Goal: Submit feedback/report problem: Provide input to the site owners about the experience or issues

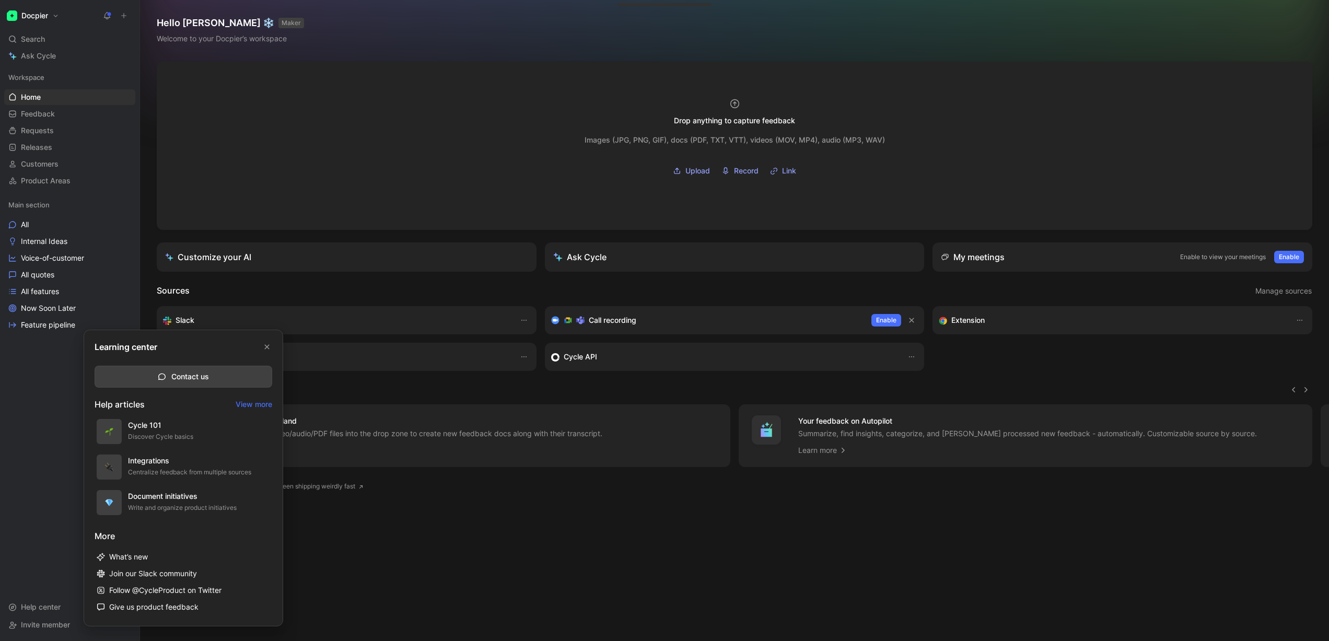
click at [372, 147] on div at bounding box center [664, 320] width 1329 height 641
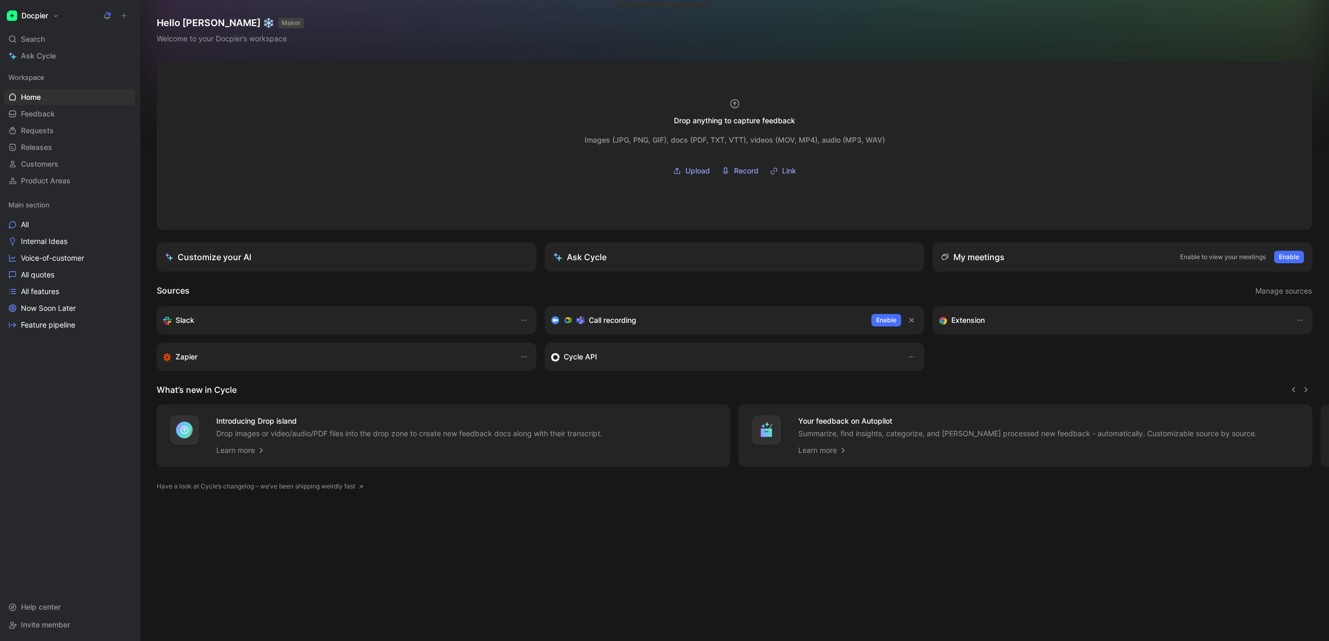
click at [52, 14] on button "Docpier" at bounding box center [32, 15] width 57 height 15
click at [147, 26] on div at bounding box center [664, 320] width 1329 height 641
click at [56, 113] on link "Feedback G then F" at bounding box center [69, 114] width 131 height 16
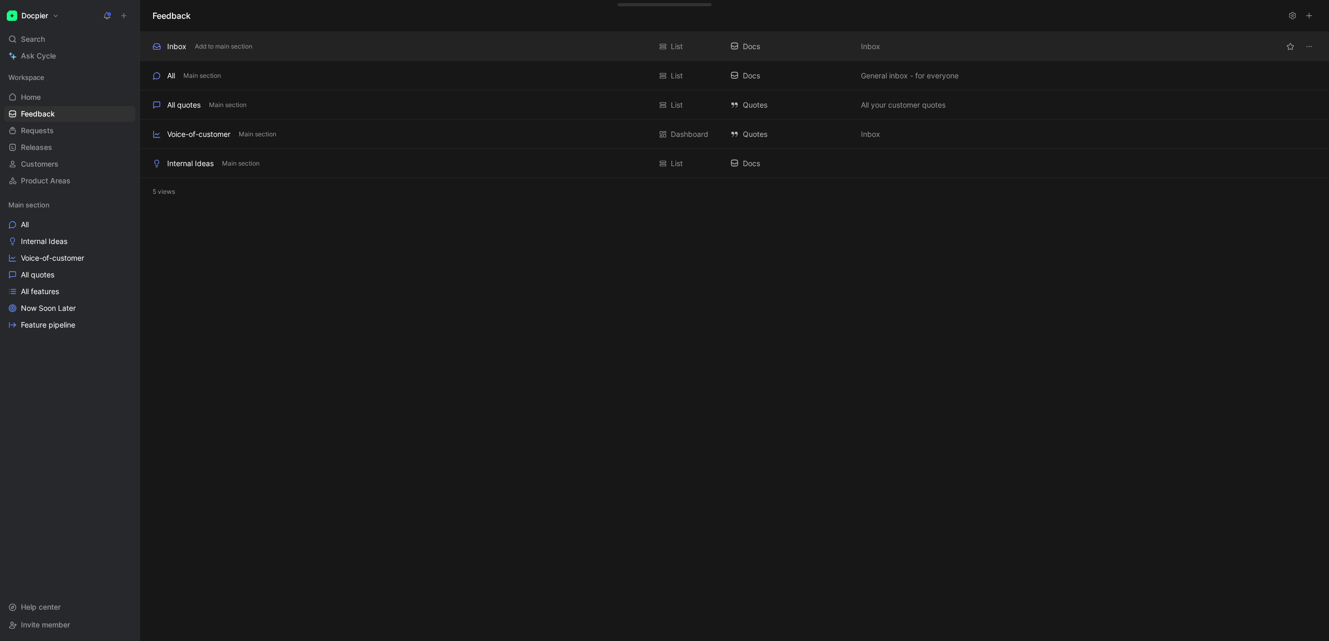
click at [186, 44] on div "Inbox Add to main section" at bounding box center [402, 46] width 498 height 13
